Goal: Find contact information: Obtain details needed to contact an individual or organization

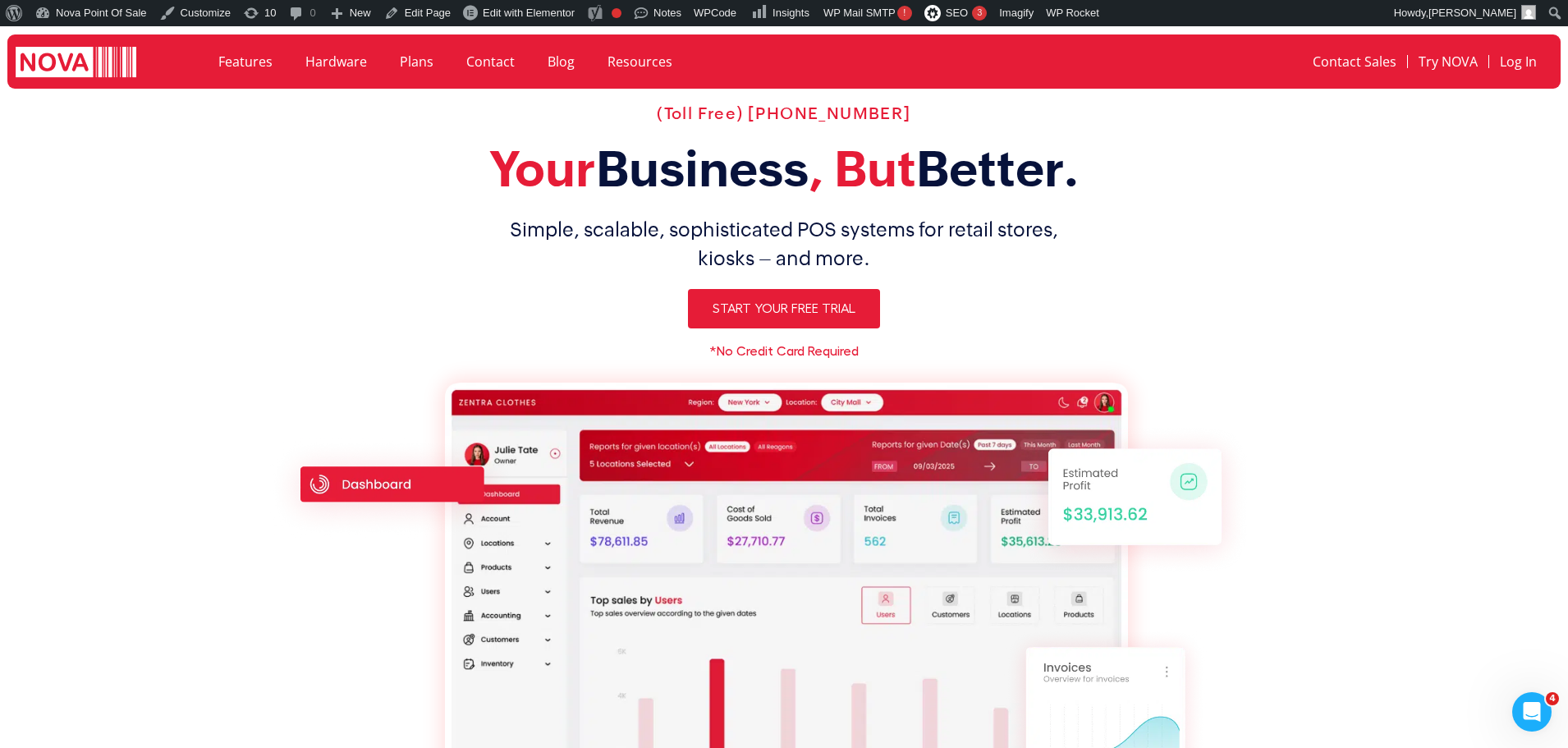
click at [1545, 722] on div "Open Intercom Messenger" at bounding box center [1531, 711] width 54 height 54
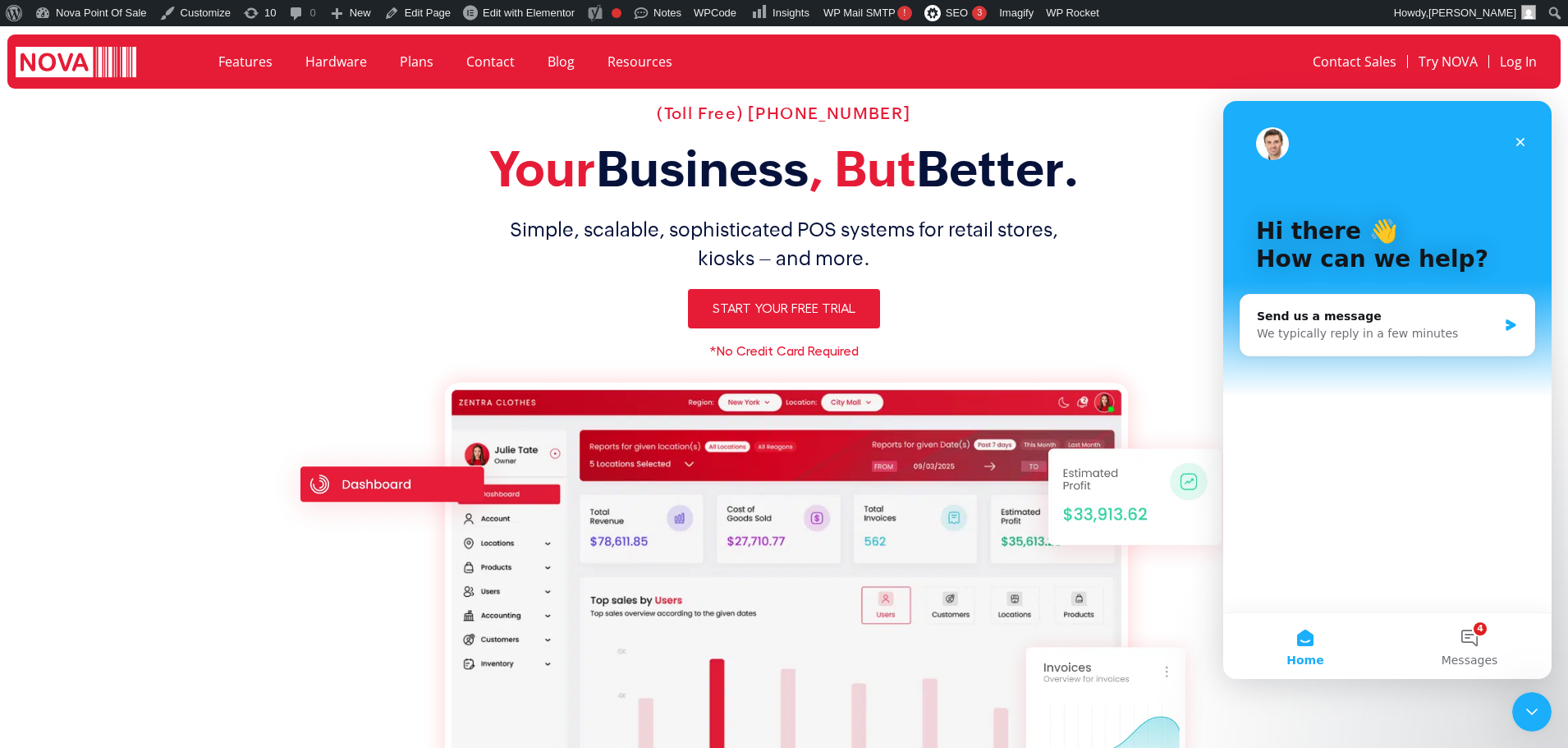
click at [1538, 707] on icon "Close Intercom Messenger" at bounding box center [1531, 711] width 20 height 20
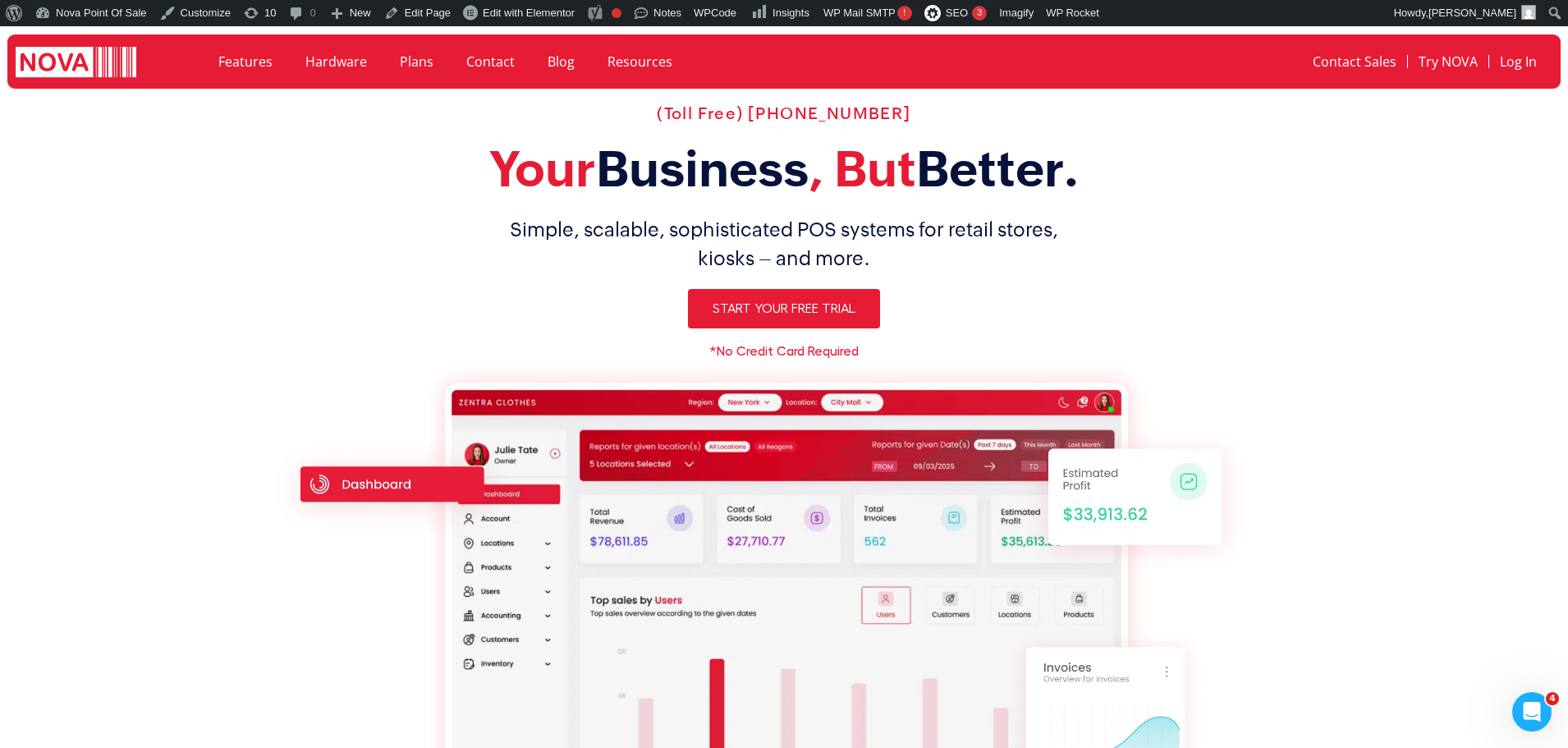
click at [1537, 707] on icon "Open Intercom Messenger" at bounding box center [1531, 712] width 27 height 27
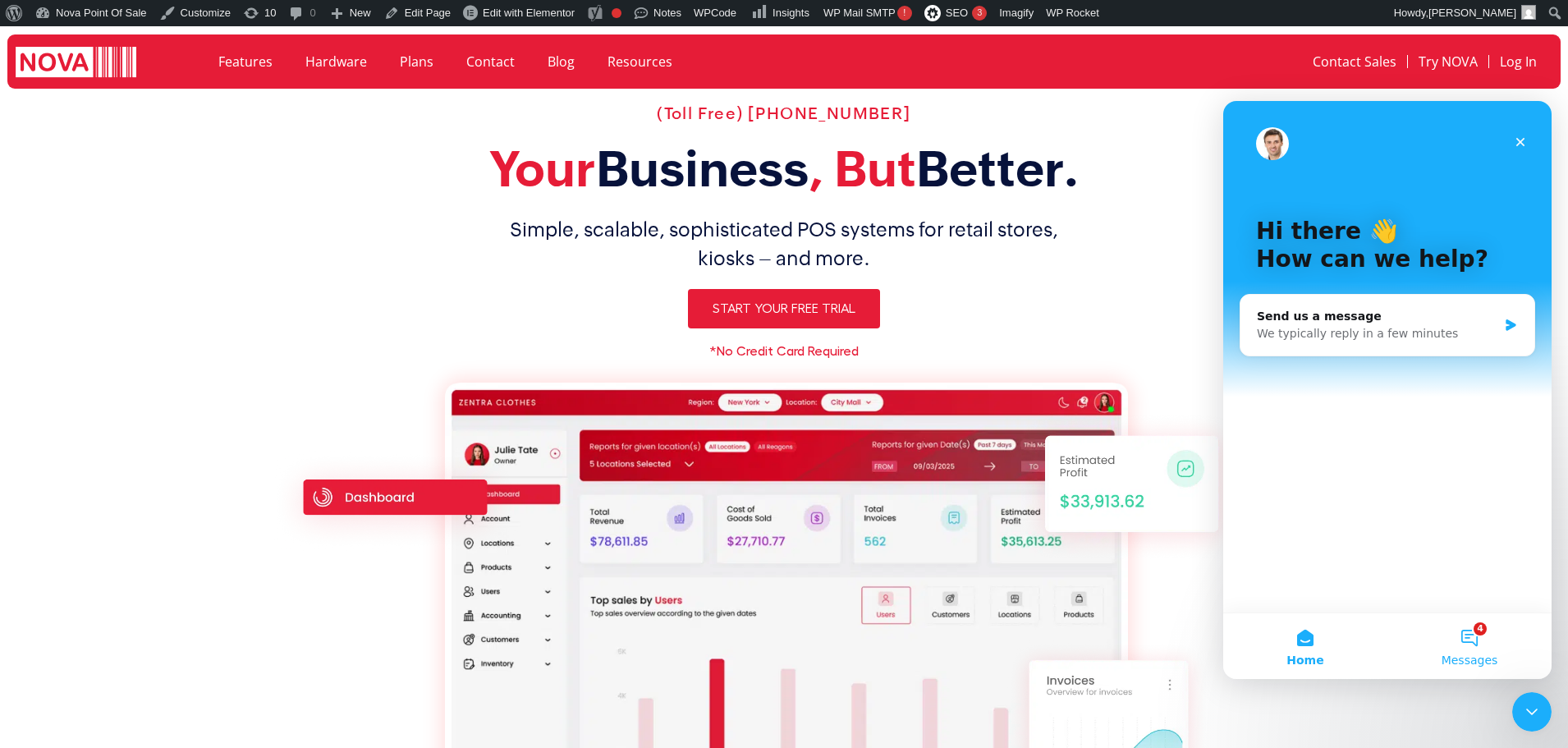
click at [1460, 637] on button "4 Messages" at bounding box center [1469, 646] width 164 height 65
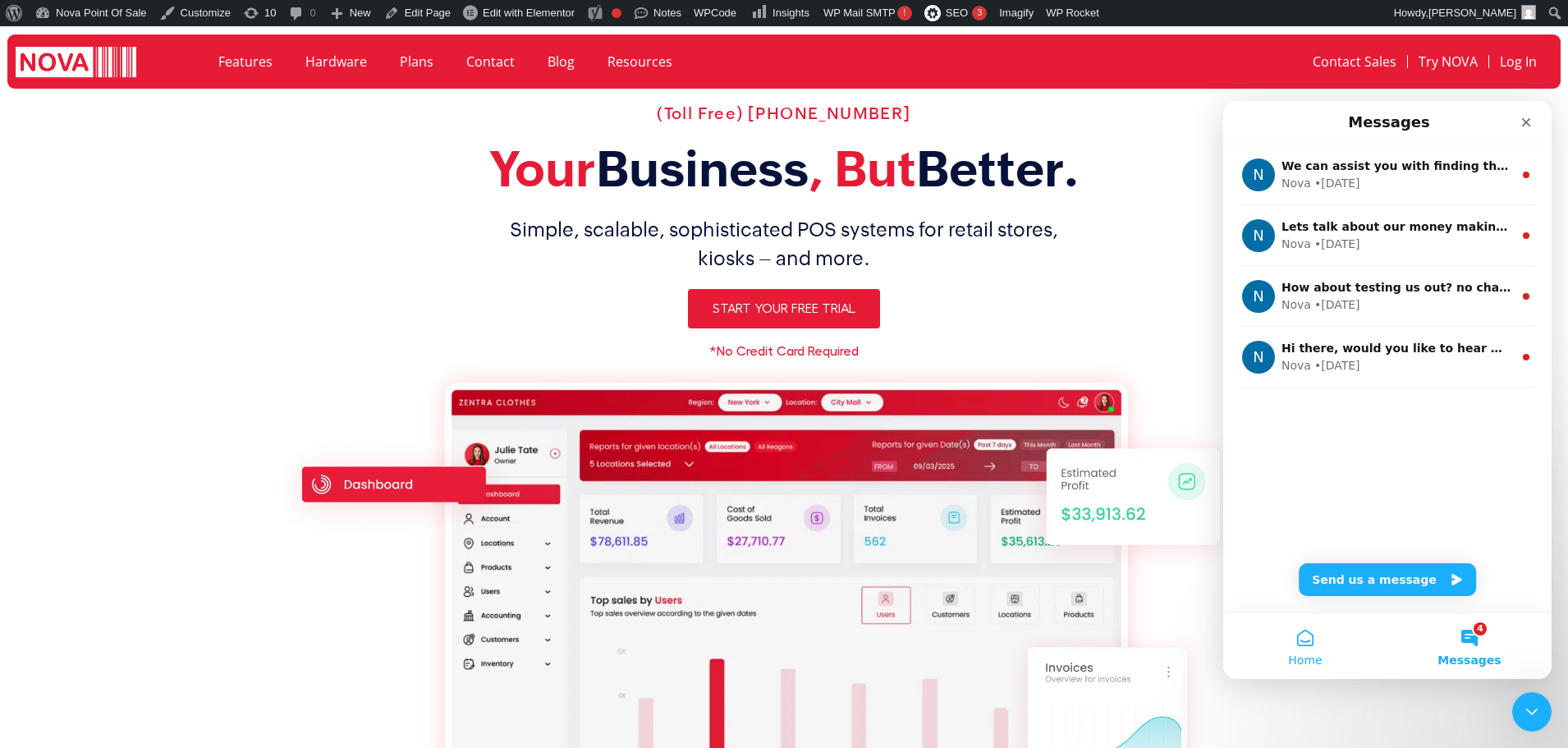
click at [1299, 654] on span "Home" at bounding box center [1304, 659] width 34 height 11
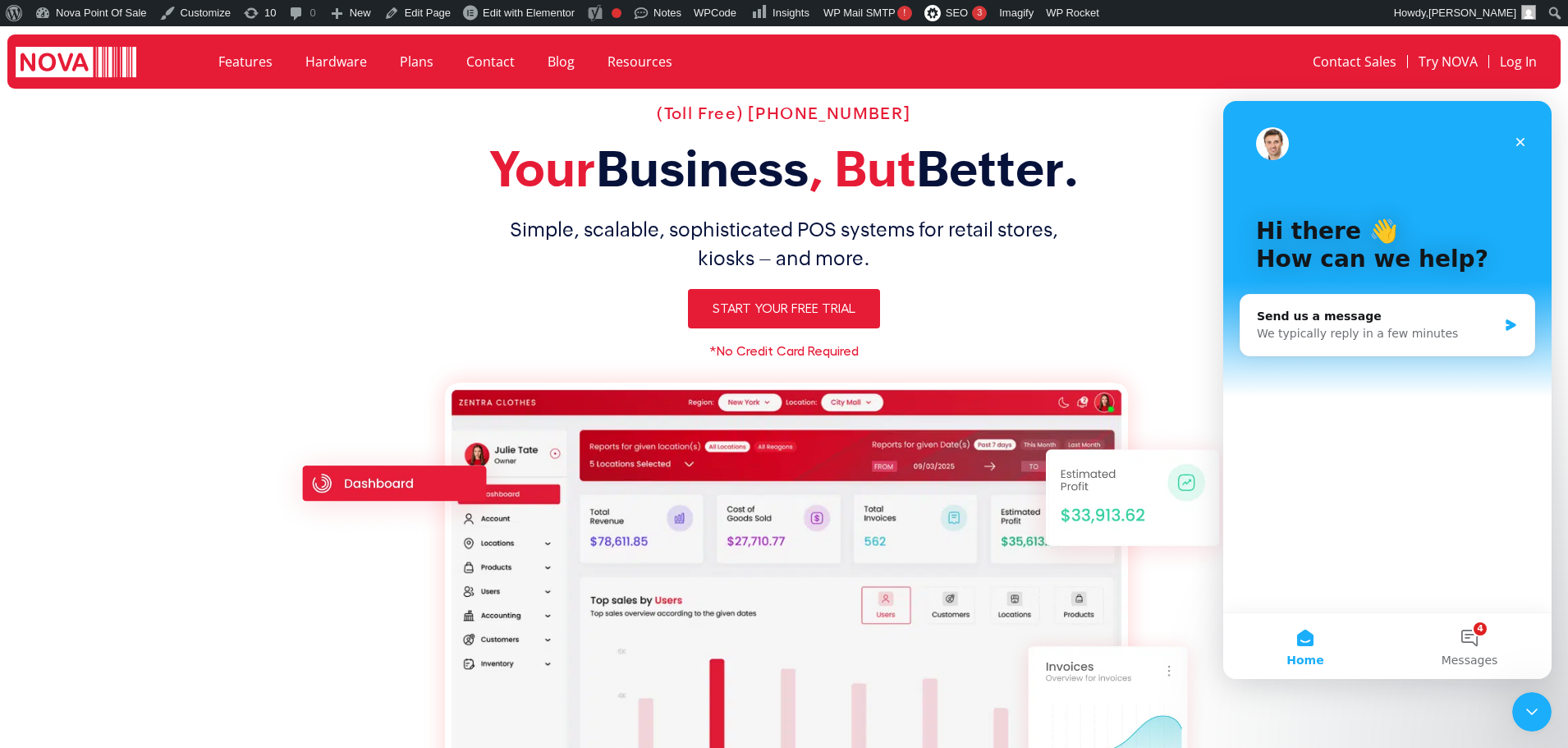
click at [1310, 726] on section "(Toll Free) 1-888-370-6682 Your Business , But Better. Simple, scalable, sophis…" at bounding box center [784, 497] width 1568 height 802
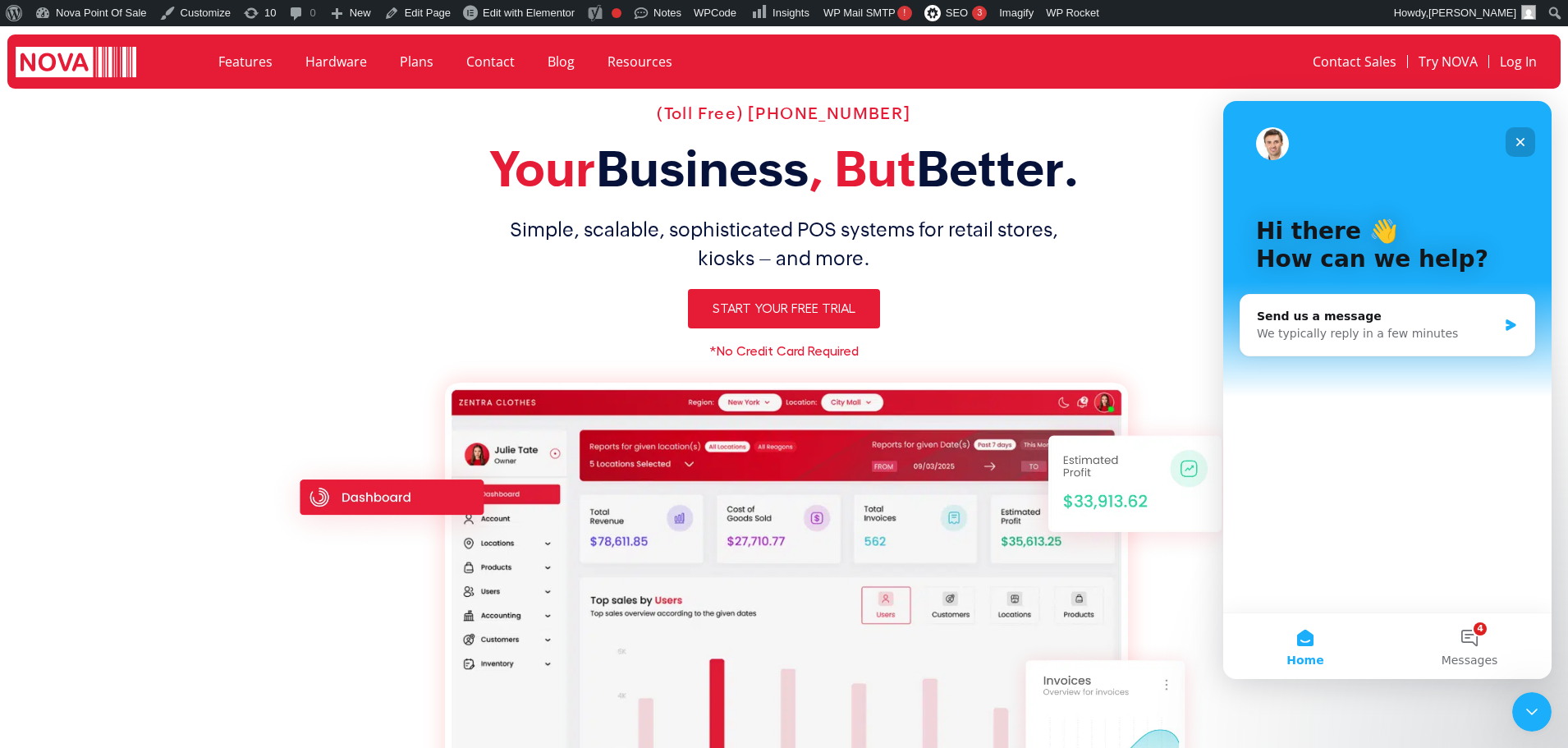
click at [1513, 140] on div "Close" at bounding box center [1520, 142] width 29 height 29
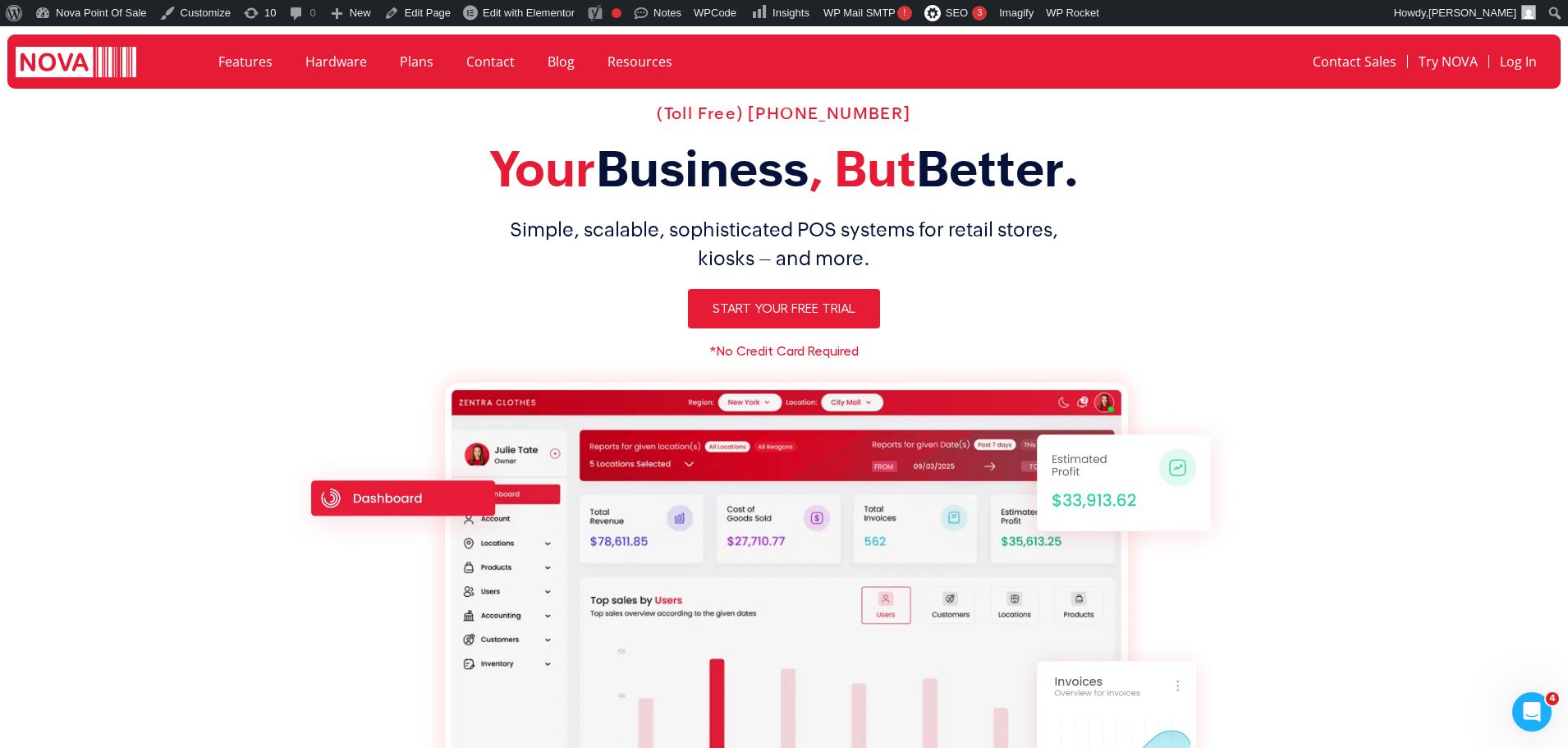
click at [485, 59] on link "Contact" at bounding box center [491, 62] width 81 height 38
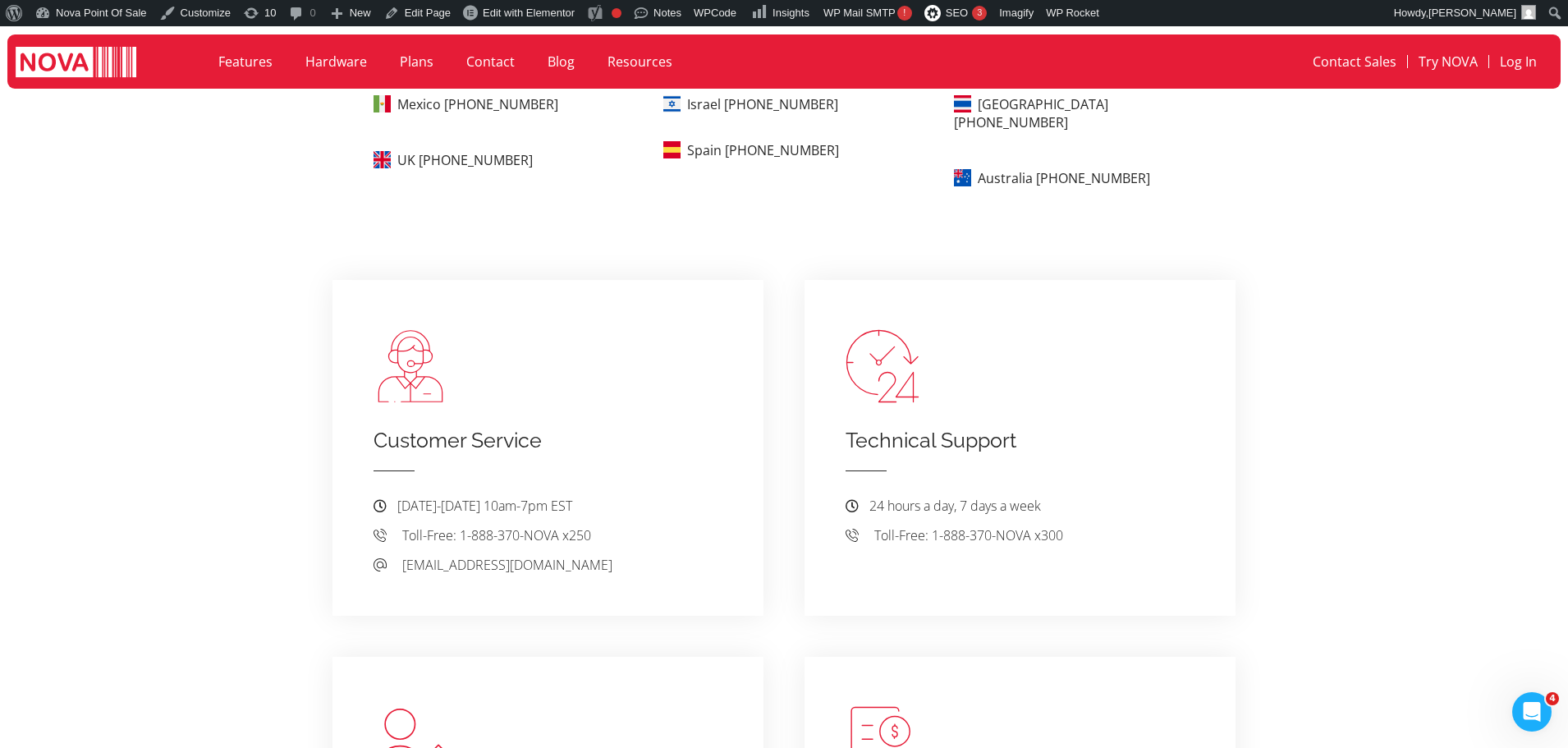
scroll to position [986, 0]
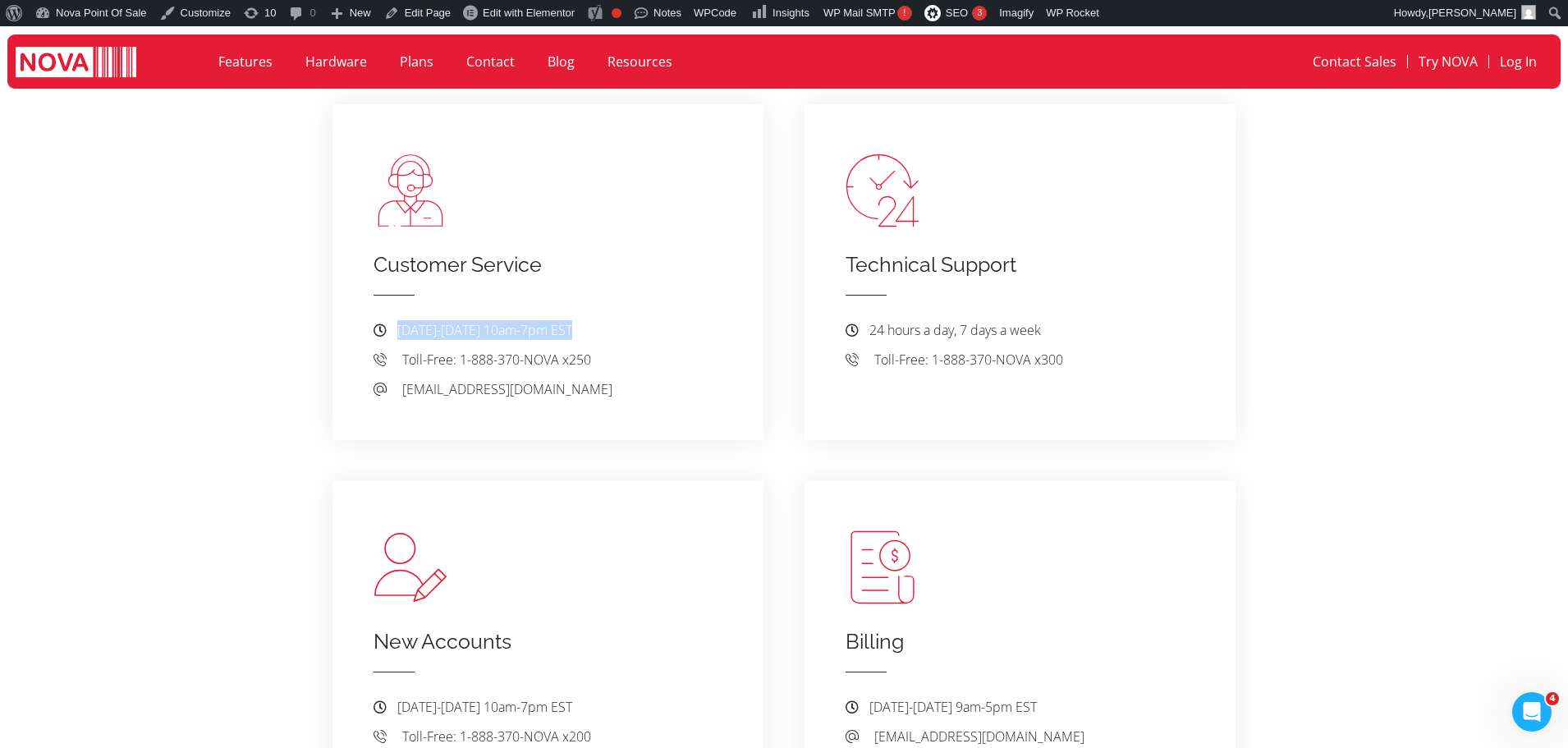
drag, startPoint x: 398, startPoint y: 310, endPoint x: 590, endPoint y: 313, distance: 192.0
click at [590, 320] on li "[DATE]-[DATE] 10am-7pm EST" at bounding box center [547, 332] width 349 height 25
copy span "[DATE]-[DATE] 10am-7pm EST"
click at [1116, 293] on div at bounding box center [1019, 294] width 349 height 4
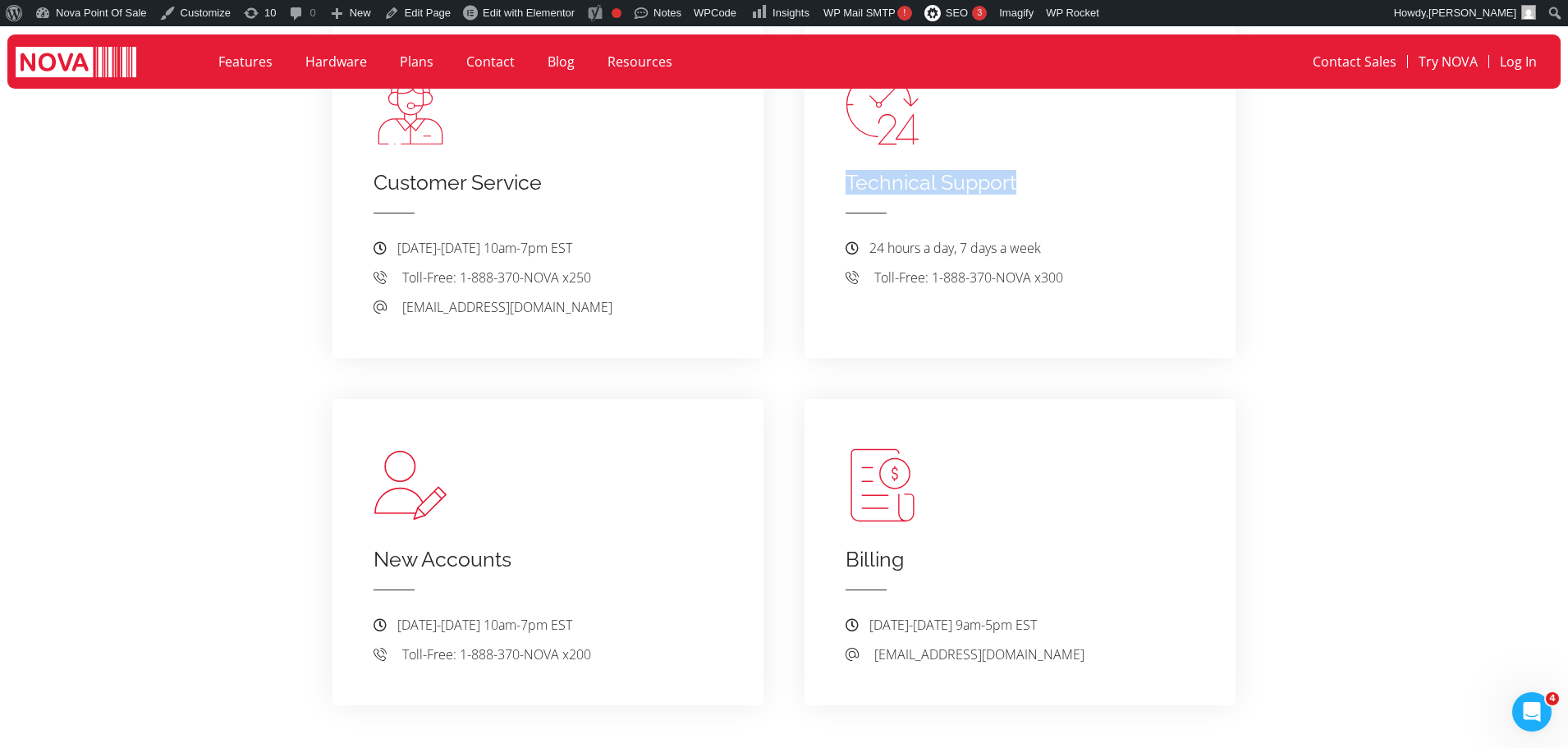
drag, startPoint x: 848, startPoint y: 165, endPoint x: 1015, endPoint y: 166, distance: 167.0
click at [1015, 170] on h4 "Technical Support" at bounding box center [1019, 182] width 349 height 25
click at [1050, 232] on div "24 hours a day, 7 days a week .st0{fill:#272727;} Toll-Free: 1-888-370-NOVA x300" at bounding box center [1019, 259] width 349 height 56
drag, startPoint x: 845, startPoint y: 167, endPoint x: 1016, endPoint y: 166, distance: 171.0
click at [1016, 170] on h4 "Technical Support" at bounding box center [1019, 182] width 349 height 25
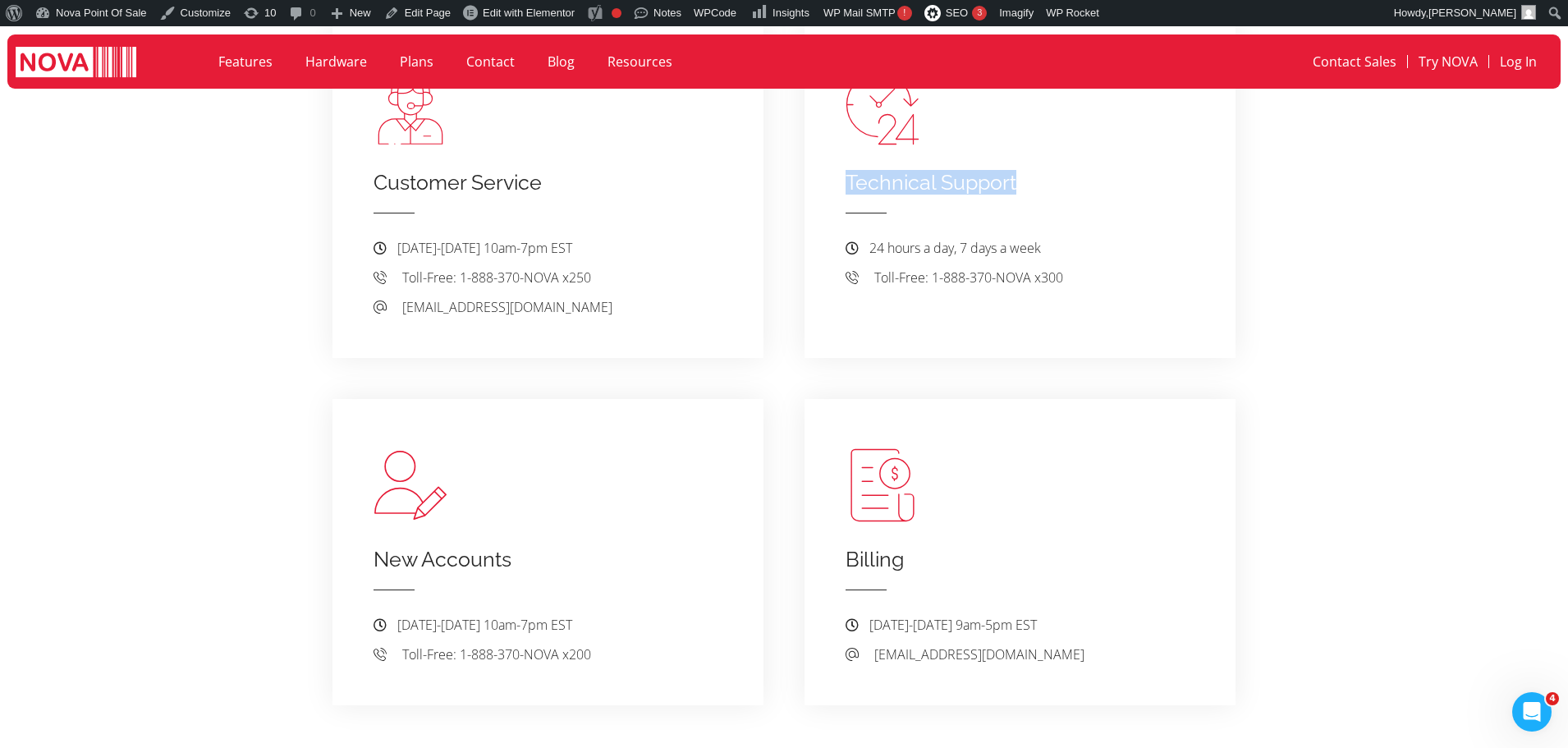
copy h4 "Technical Support"
click at [1046, 170] on h4 "Technical Support" at bounding box center [1019, 182] width 349 height 25
drag, startPoint x: 846, startPoint y: 160, endPoint x: 1018, endPoint y: 157, distance: 172.0
click at [1018, 157] on div "Technical Support 24 hours a day, 7 days a week .st0{fill:#272727;} Toll-Free: …" at bounding box center [1020, 190] width 431 height 336
copy h4 "Technical Support"
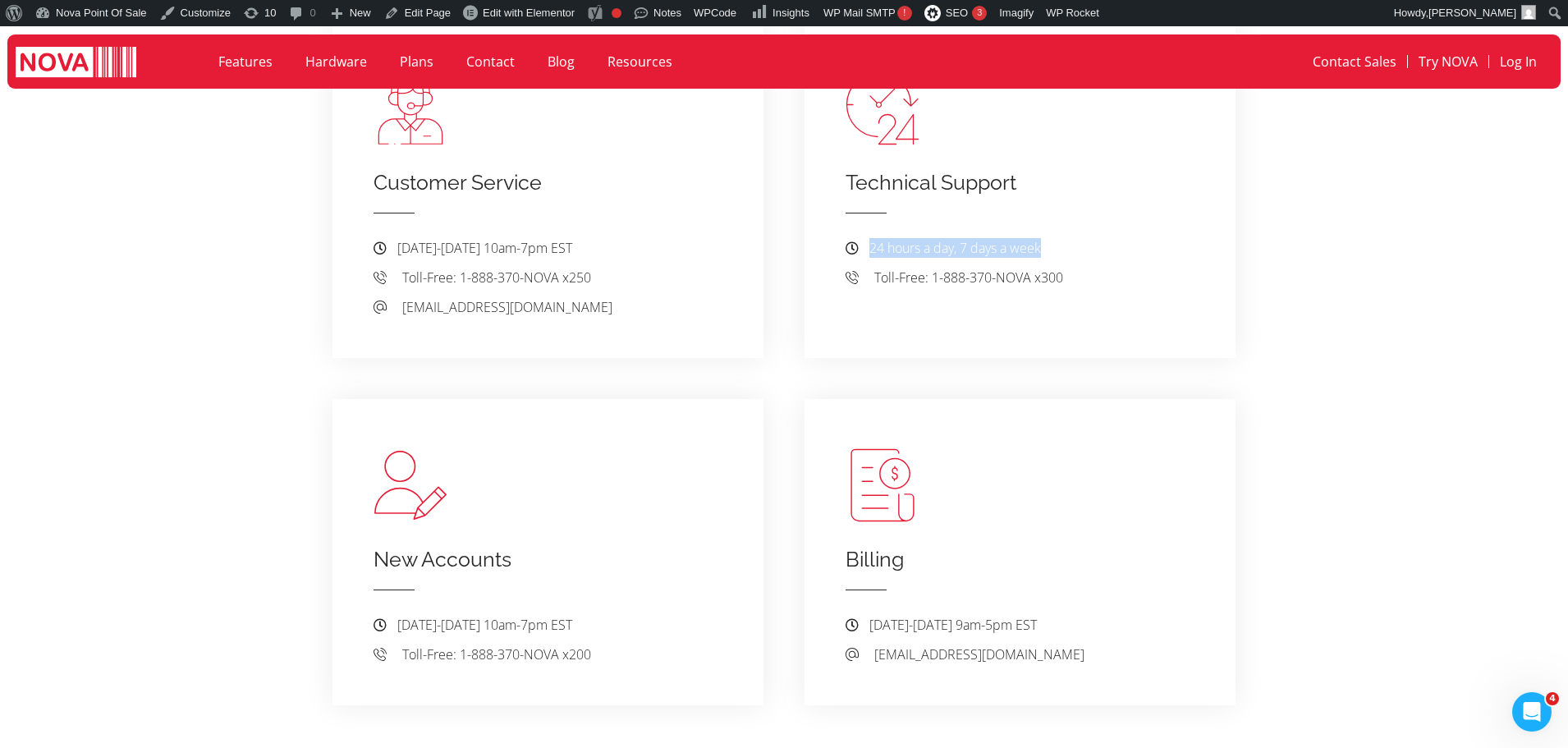
drag, startPoint x: 869, startPoint y: 227, endPoint x: 1045, endPoint y: 226, distance: 176.0
click at [1045, 238] on li "24 hours a day, 7 days a week" at bounding box center [1019, 250] width 349 height 25
copy span "24 hours a day, 7 days a week"
click at [102, 60] on img at bounding box center [76, 63] width 120 height 34
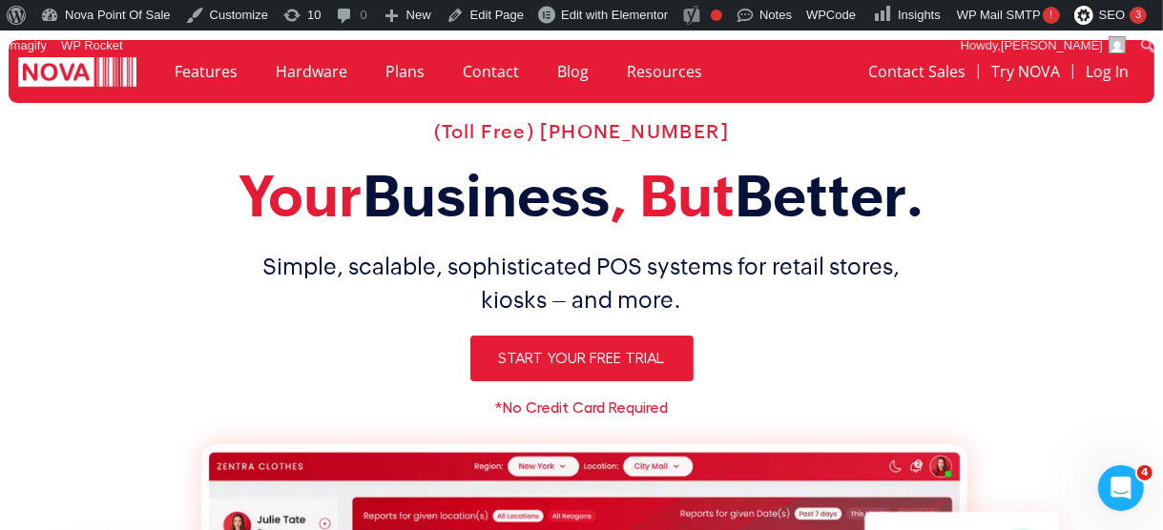
click at [303, 265] on h1 "Simple, scalable, sophisticated POS systems for retail stores, kiosks – and mor…" at bounding box center [582, 283] width 1144 height 67
click at [45, 230] on h2 "Your Business , But Better." at bounding box center [582, 196] width 1144 height 69
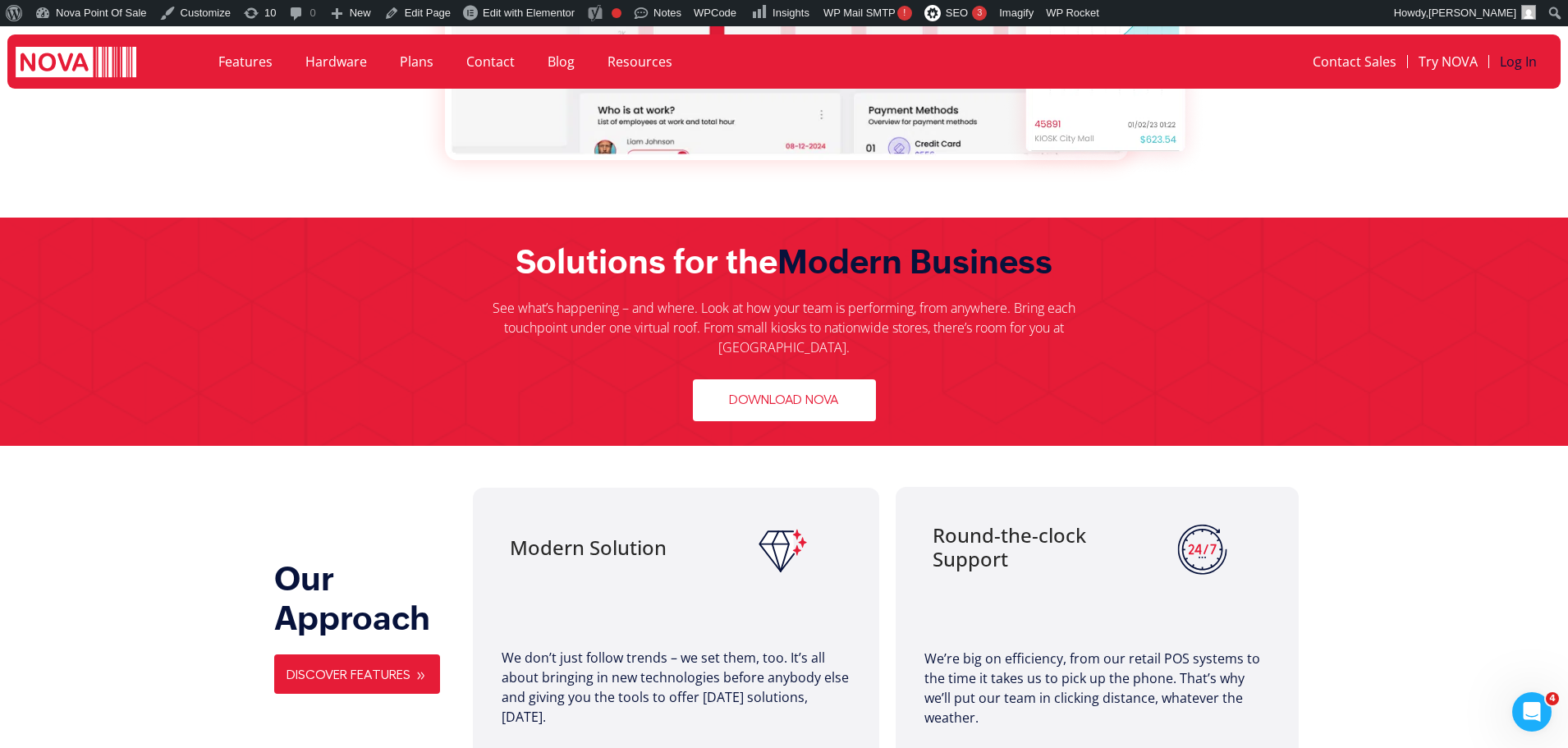
scroll to position [739, 0]
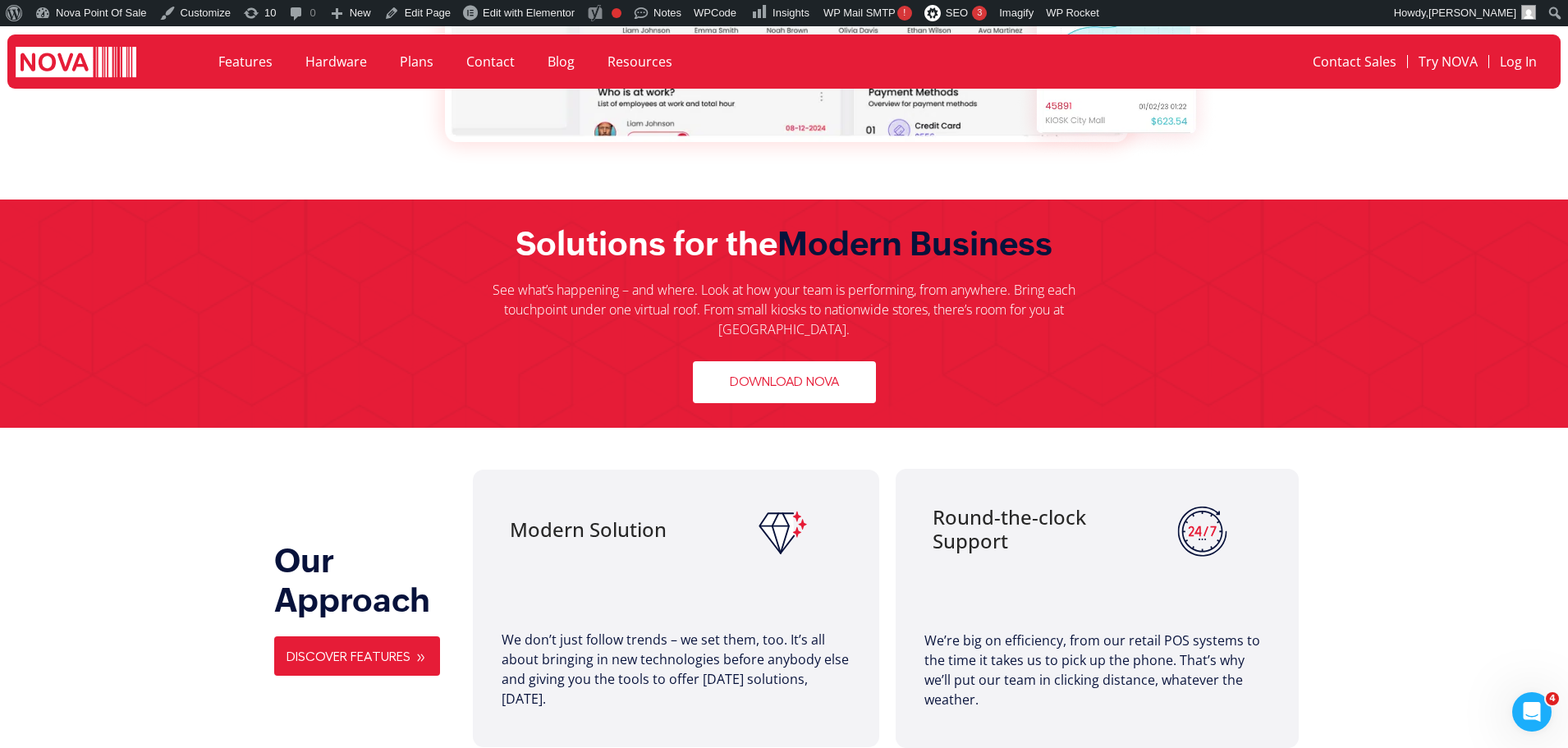
click at [495, 51] on link "Contact" at bounding box center [491, 62] width 81 height 38
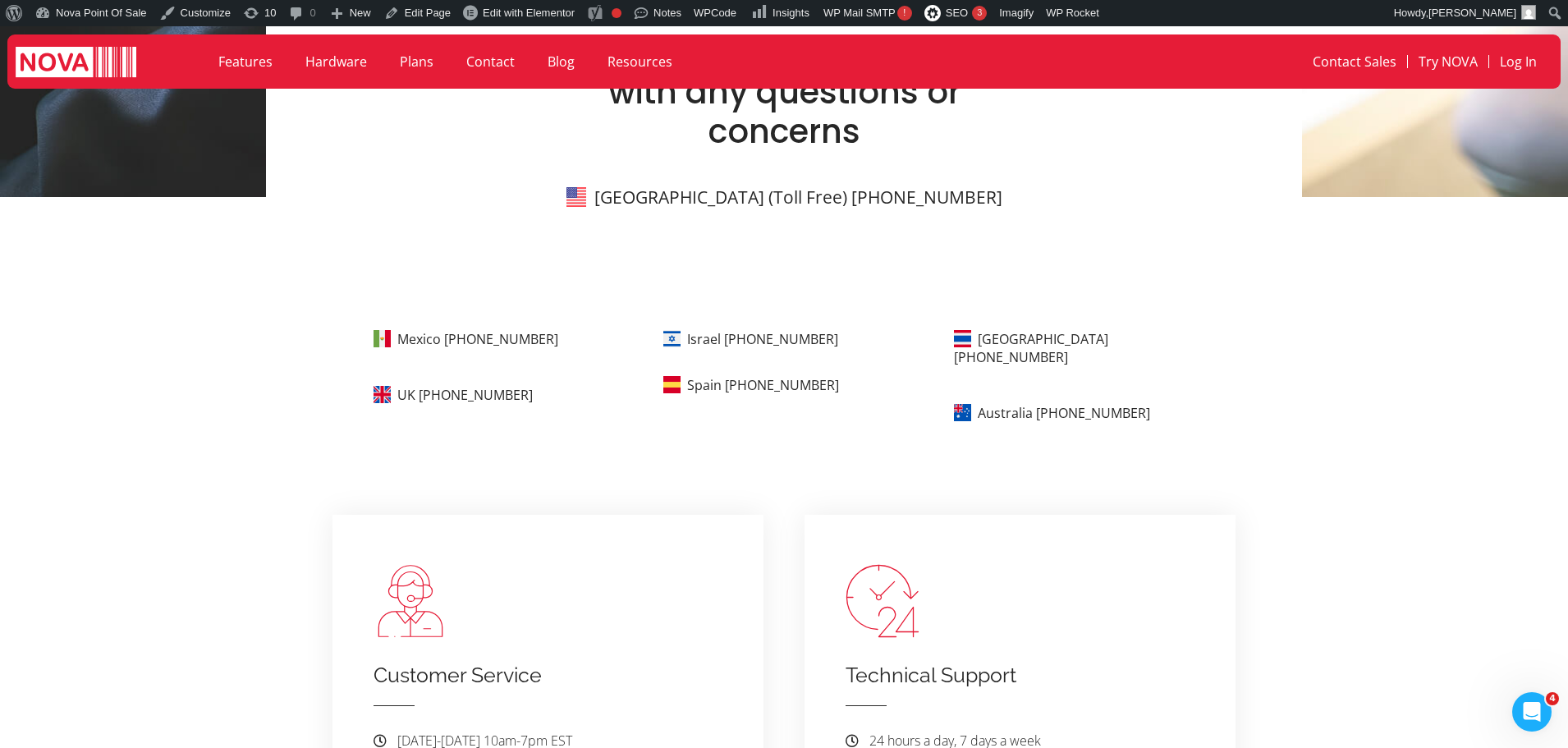
scroll to position [492, 0]
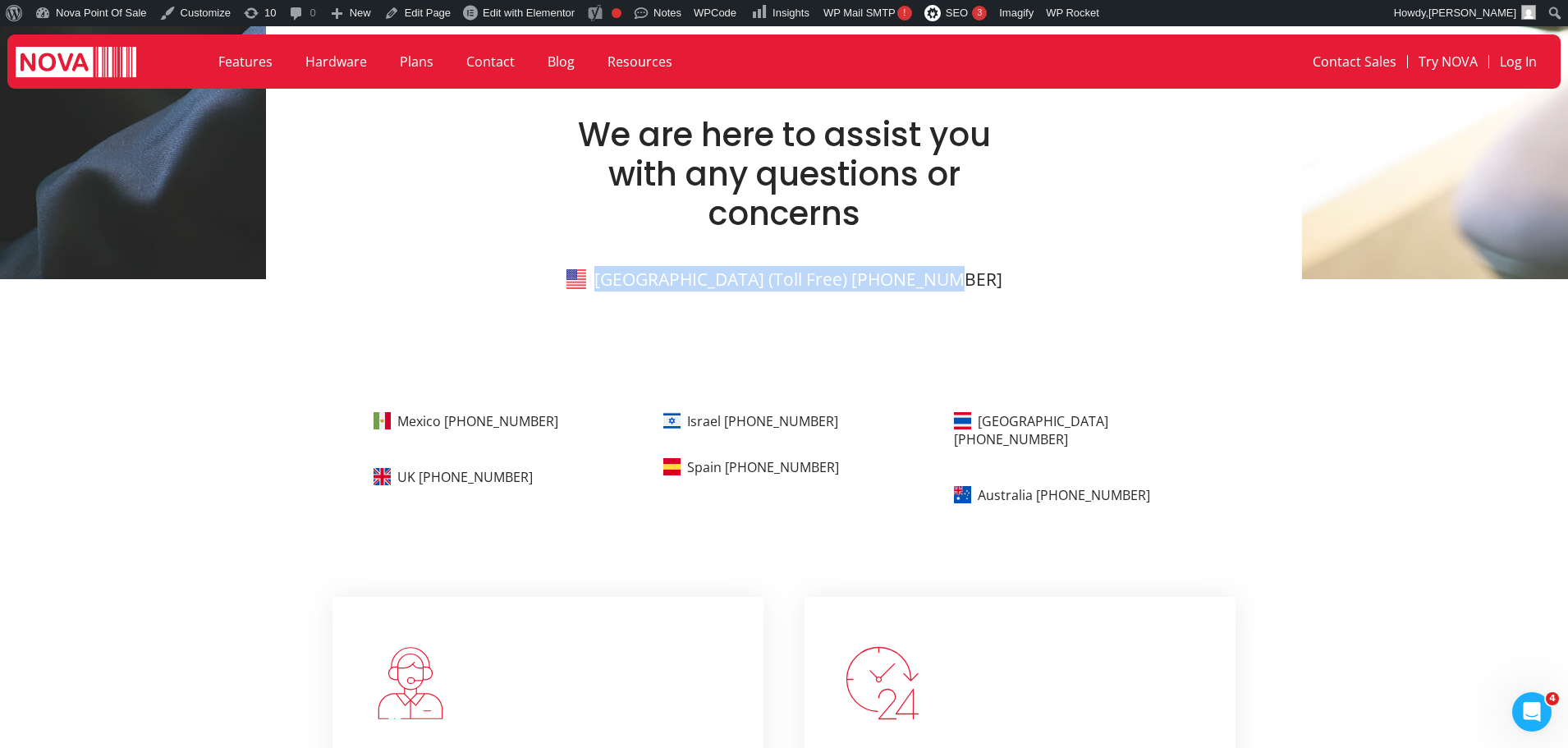
drag, startPoint x: 1056, startPoint y: 279, endPoint x: 644, endPoint y: 294, distance: 412.3
click at [644, 294] on section "We are here to assist you with any questions or concerns [GEOGRAPHIC_DATA] (Tol…" at bounding box center [784, 208] width 954 height 187
copy link "[GEOGRAPHIC_DATA] (Toll Free) [PHONE_NUMBER]"
drag, startPoint x: 571, startPoint y: 417, endPoint x: 450, endPoint y: 430, distance: 121.7
click at [450, 430] on p "Mexico [PHONE_NUMBER]" at bounding box center [506, 419] width 265 height 22
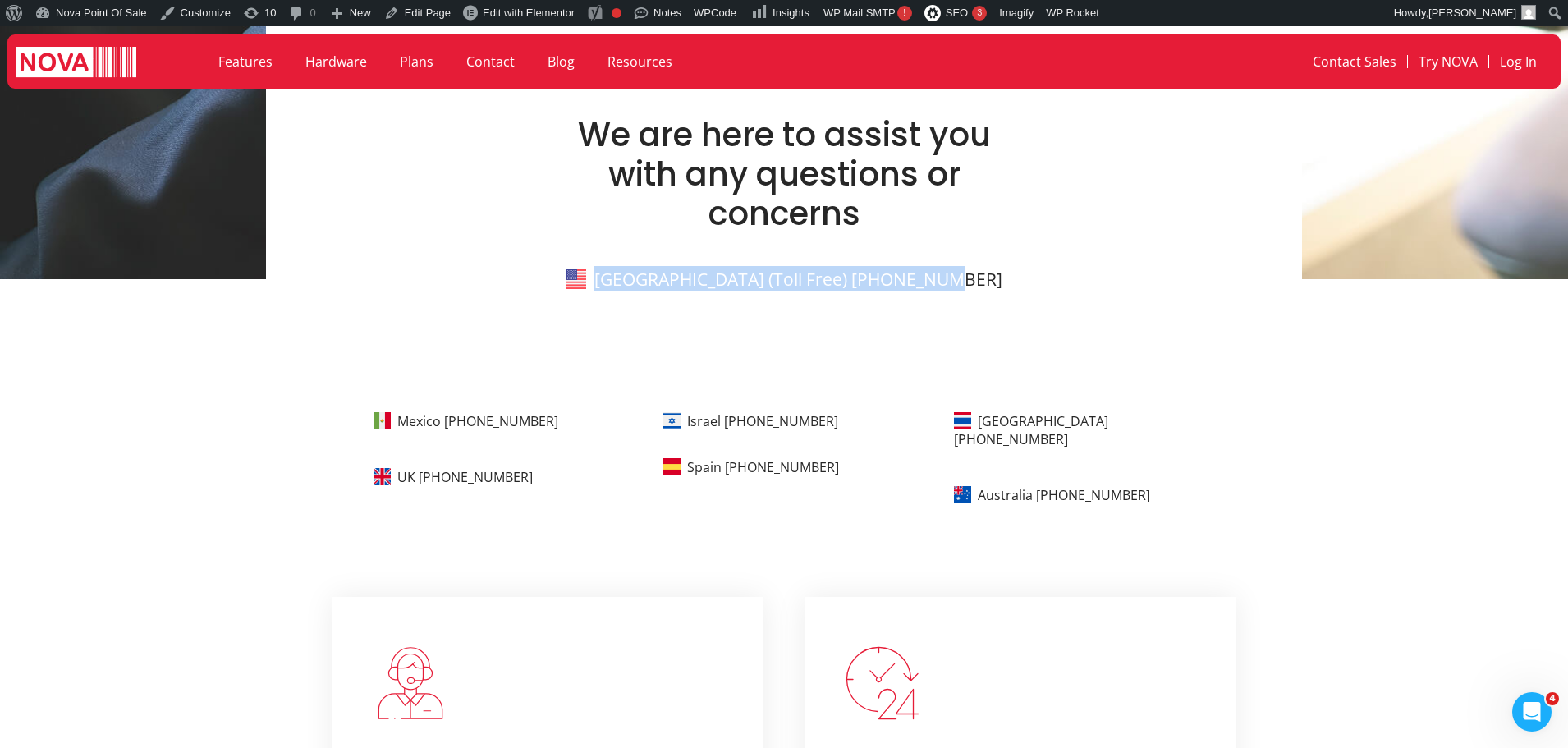
copy link "[PHONE_NUMBER]"
drag, startPoint x: 404, startPoint y: 382, endPoint x: 429, endPoint y: 422, distance: 47.2
click at [429, 422] on div "We are here to assist you with any questions or concerns [GEOGRAPHIC_DATA] (Tol…" at bounding box center [784, 486] width 1568 height 1587
click at [437, 470] on link "UK [PHONE_NUMBER]" at bounding box center [465, 477] width 135 height 18
click at [447, 430] on link "Mexico [PHONE_NUMBER]" at bounding box center [478, 421] width 161 height 18
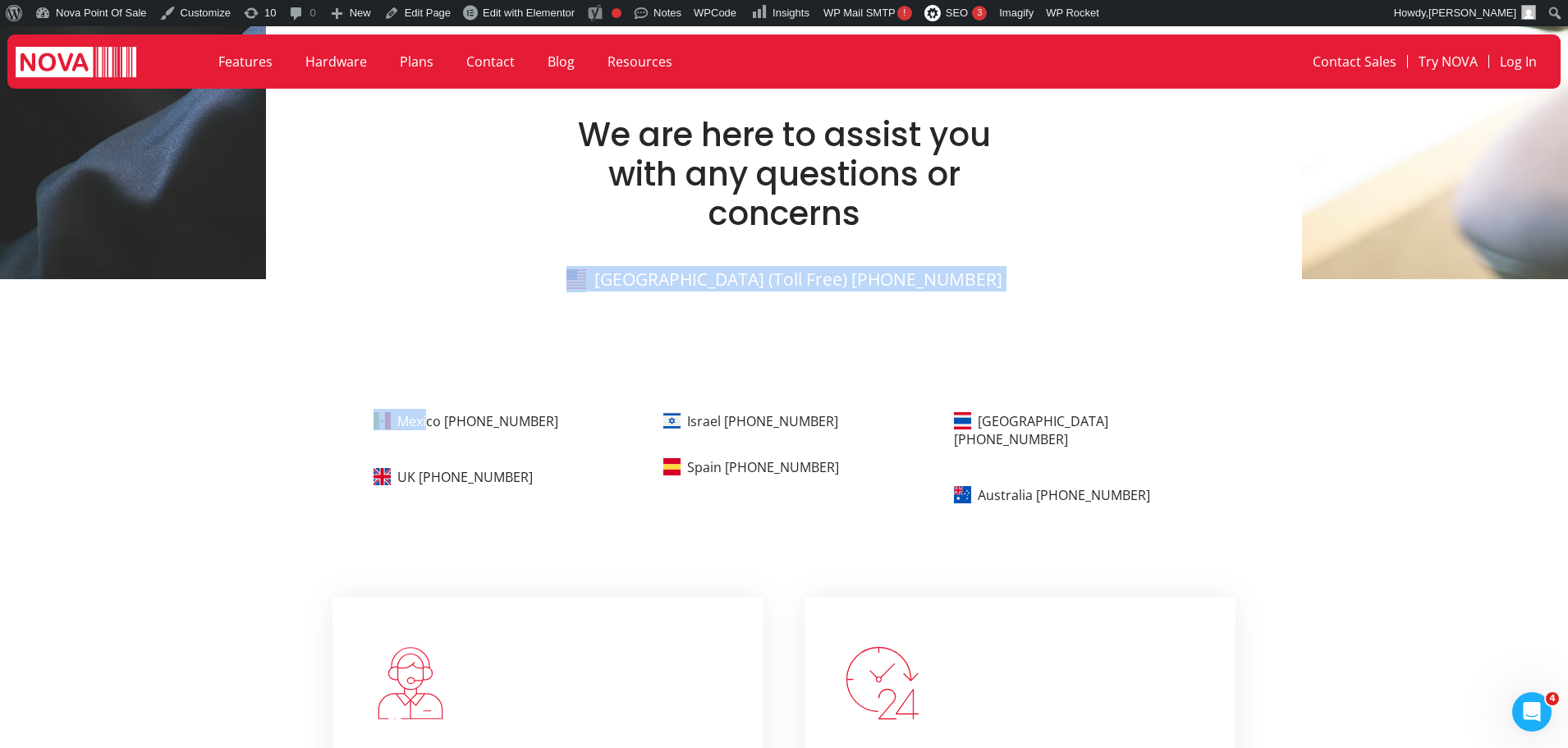
click at [336, 429] on section "Mexico [PHONE_NUMBER] UK [PHONE_NUMBER] Israel [PHONE_NUMBER] Spain [PHONE_NUMB…" at bounding box center [784, 461] width 1568 height 106
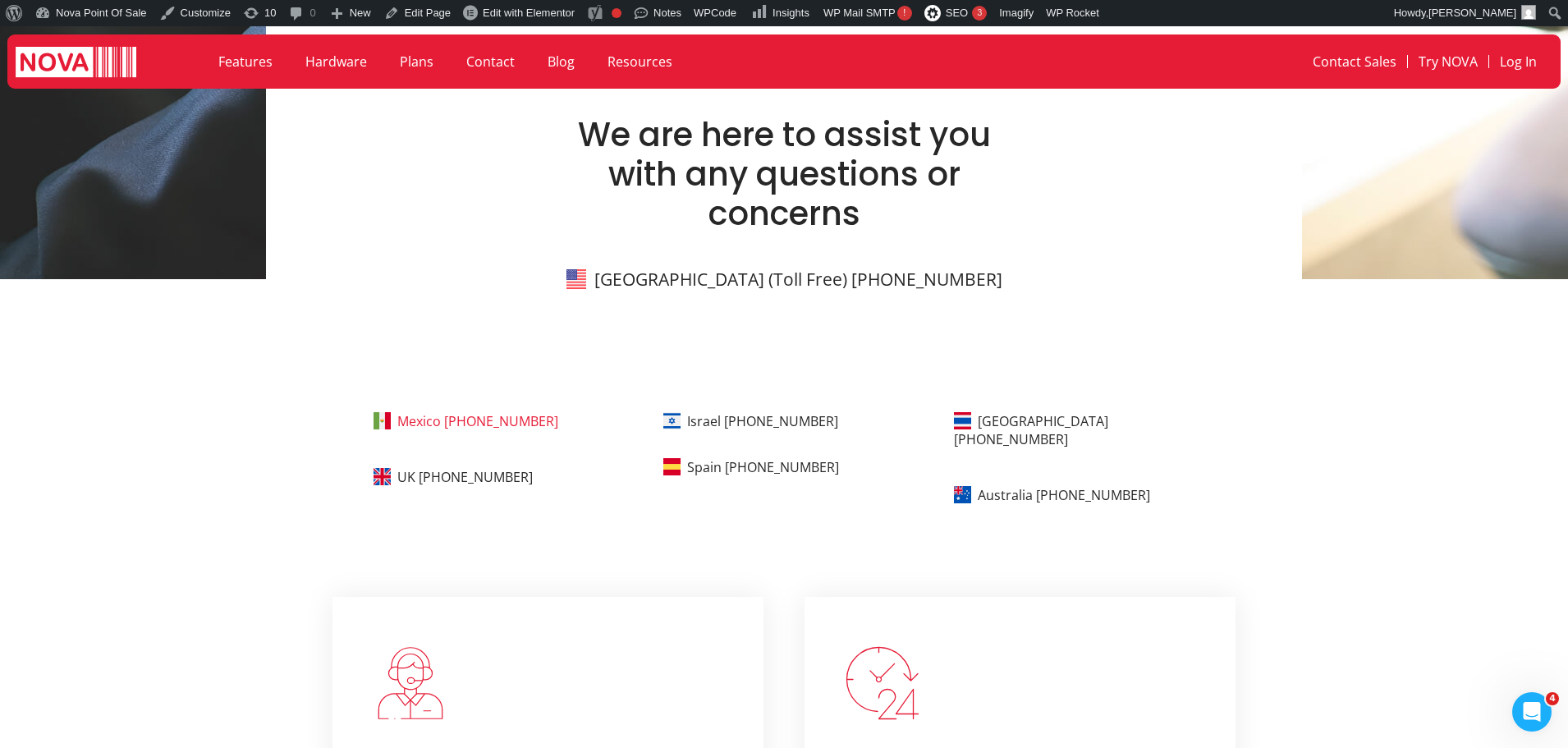
drag, startPoint x: 547, startPoint y: 418, endPoint x: 404, endPoint y: 426, distance: 143.2
click at [404, 426] on p "Mexico [PHONE_NUMBER]" at bounding box center [506, 419] width 265 height 22
copy link "Mexico [PHONE_NUMBER]"
